Goal: Information Seeking & Learning: Learn about a topic

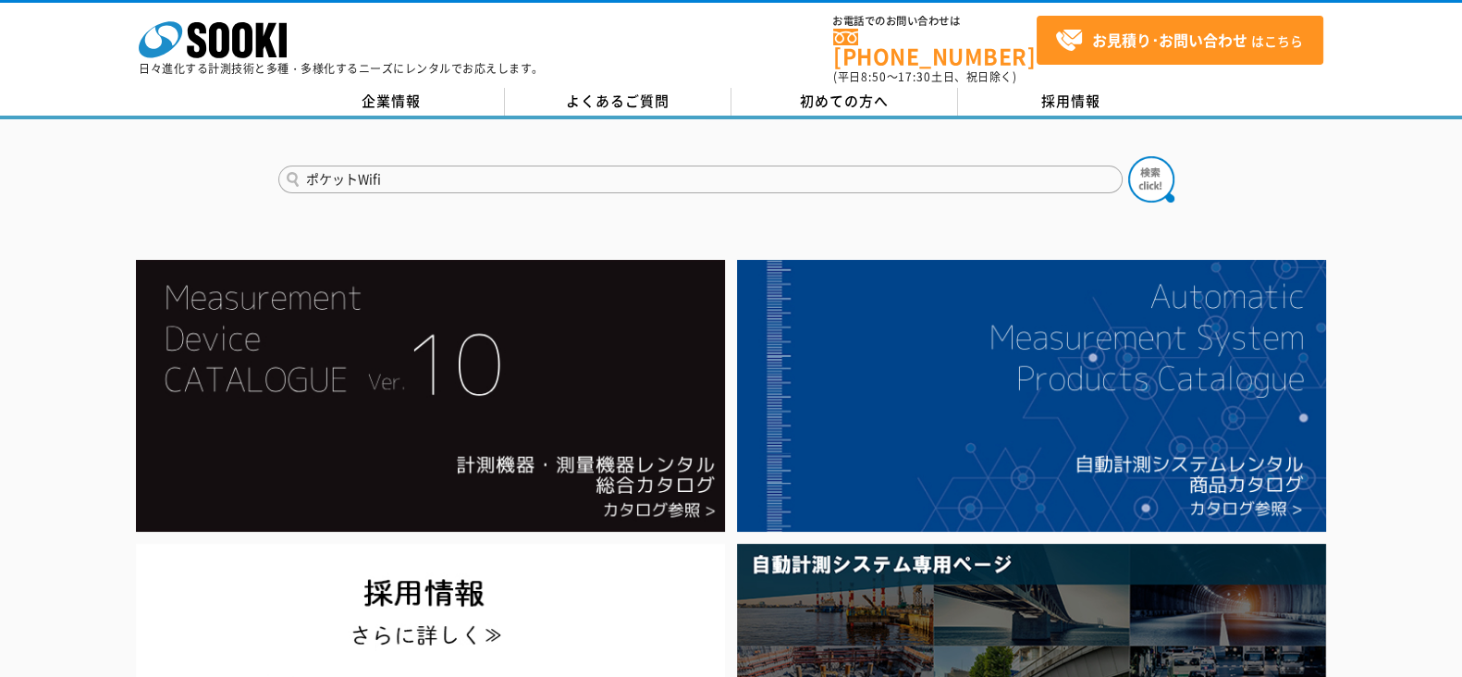
type input "ポケットWifi"
click at [1128, 156] on button at bounding box center [1151, 179] width 46 height 46
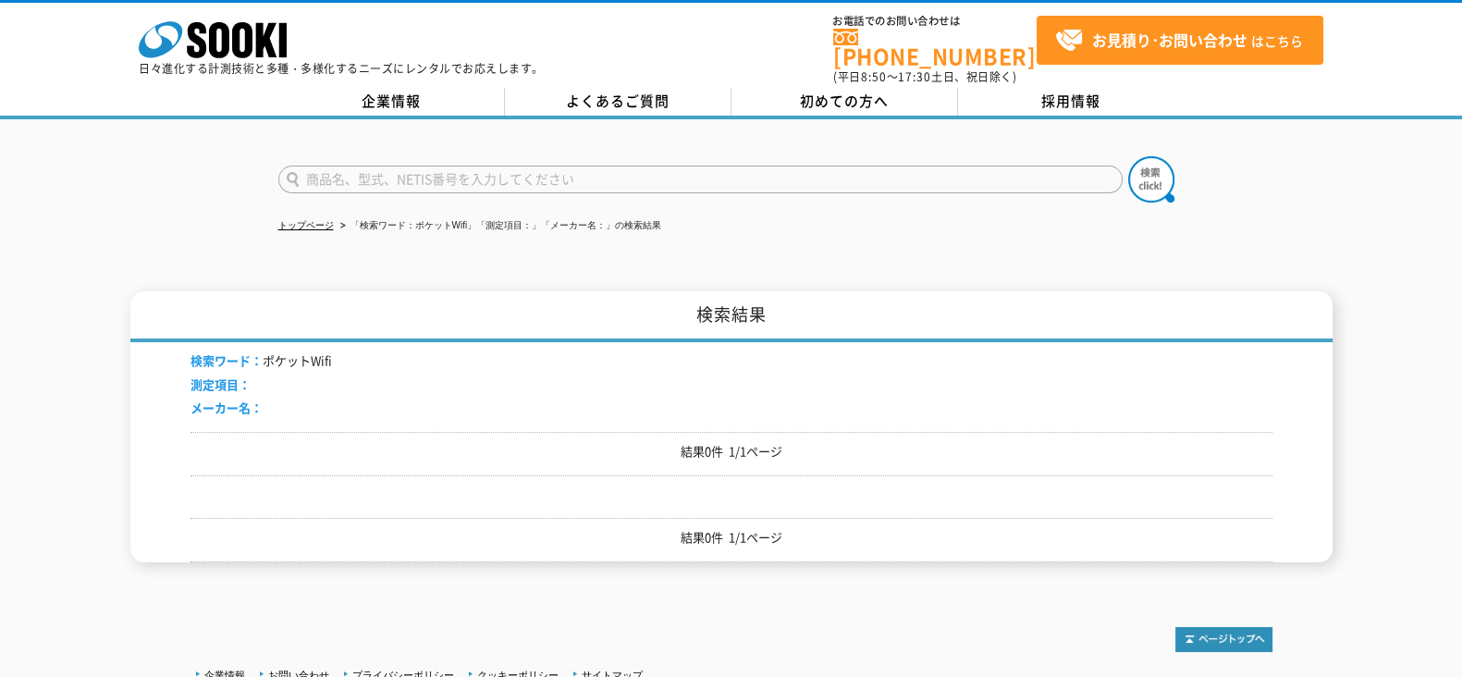
click at [372, 168] on input "text" at bounding box center [700, 180] width 844 height 28
type input "Wifi"
click at [1128, 156] on button at bounding box center [1151, 179] width 46 height 46
click at [429, 166] on input "text" at bounding box center [700, 180] width 844 height 28
type input "ルーター"
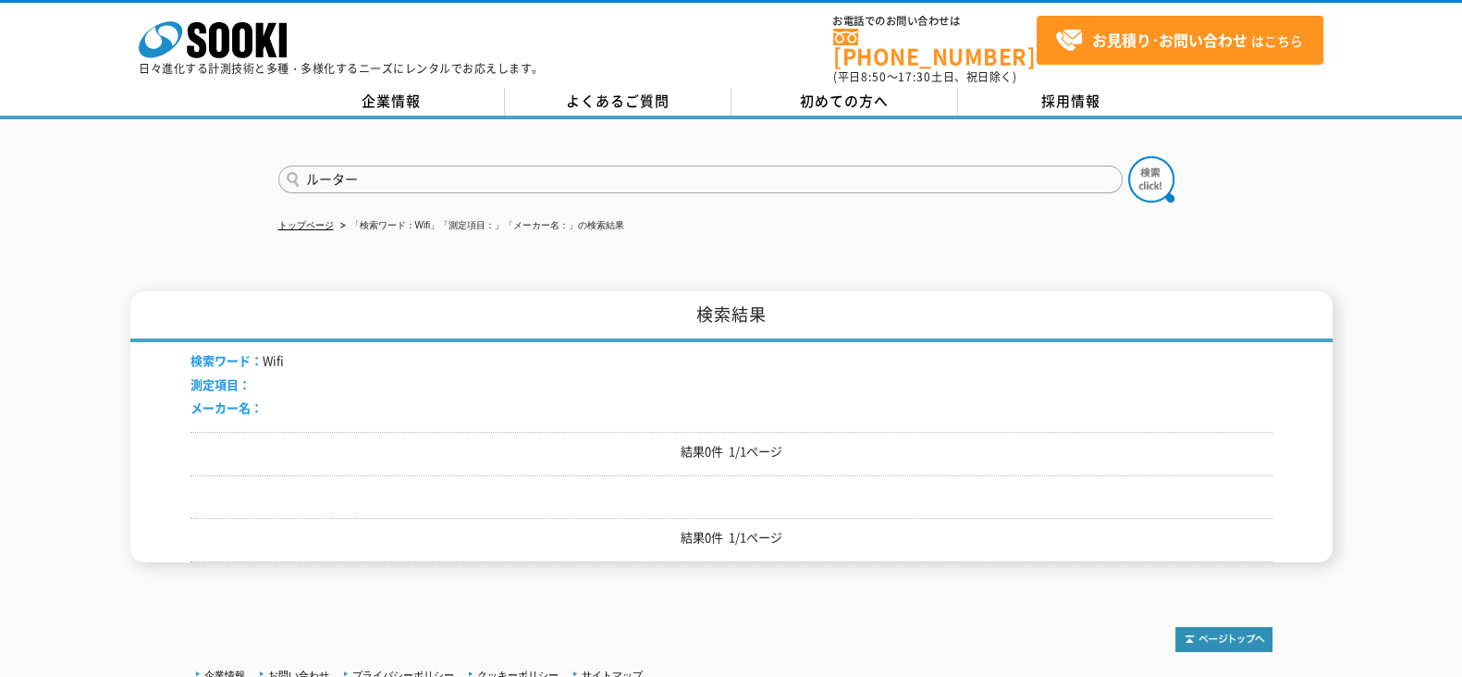
click at [1128, 156] on button at bounding box center [1151, 179] width 46 height 46
